Goal: Information Seeking & Learning: Find specific fact

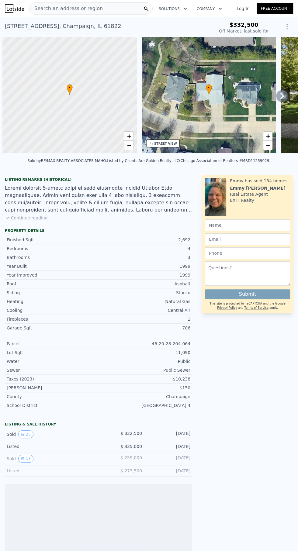
scroll to position [0, 2]
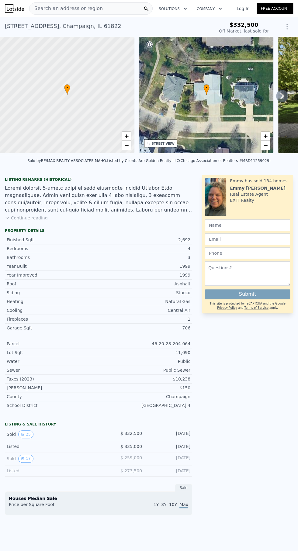
type input "-$ 354,435"
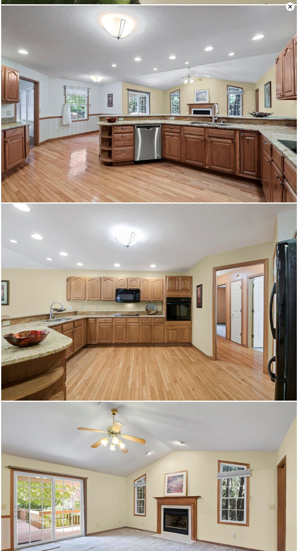
scroll to position [198, 0]
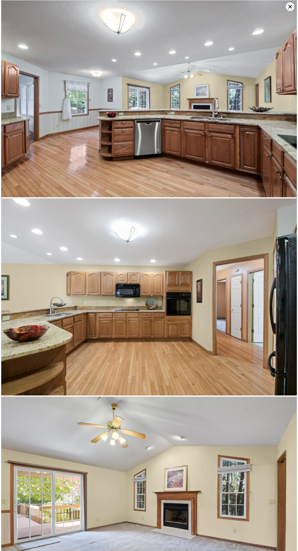
click at [222, 350] on img at bounding box center [148, 296] width 295 height 197
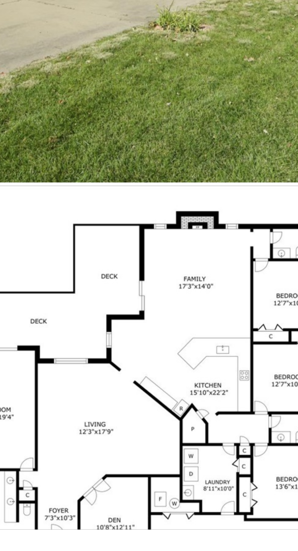
scroll to position [21, 0]
